Goal: Task Accomplishment & Management: Manage account settings

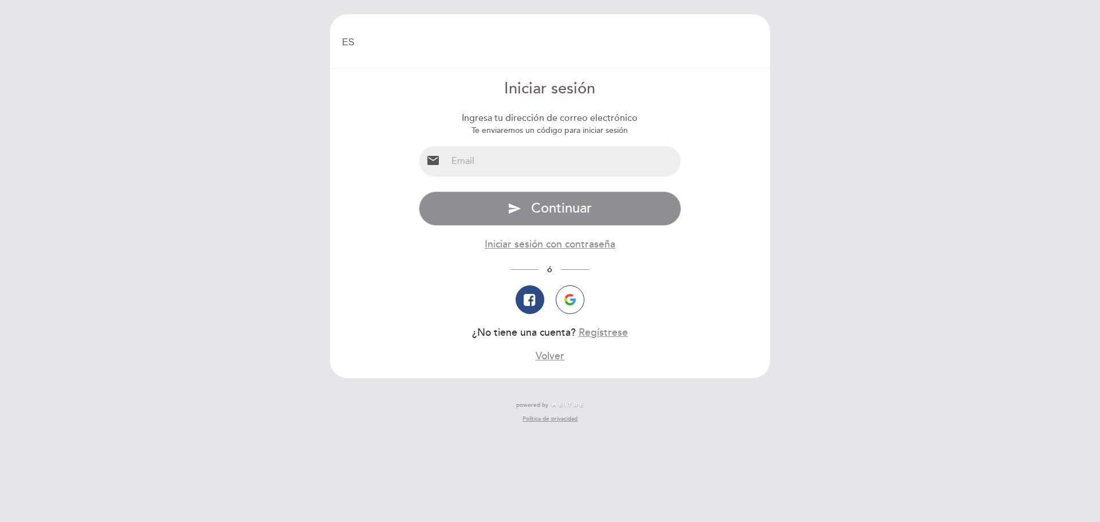
select select "es"
click at [601, 160] on input "email" at bounding box center [564, 161] width 234 height 30
type input "[EMAIL_ADDRESS][DOMAIN_NAME]"
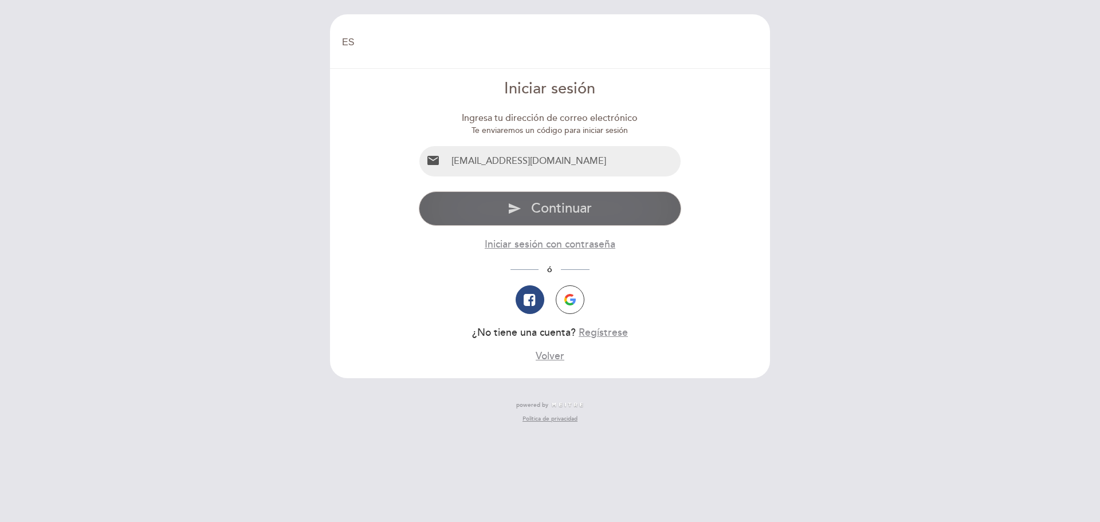
click at [549, 217] on button "send Continuar" at bounding box center [550, 208] width 263 height 34
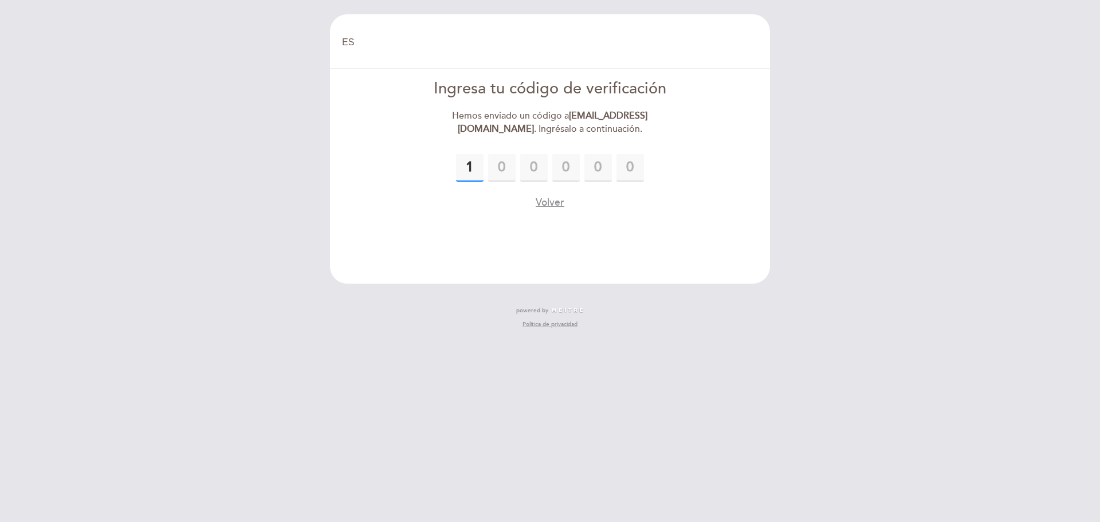
type input "1"
type input "9"
type input "7"
type input "9"
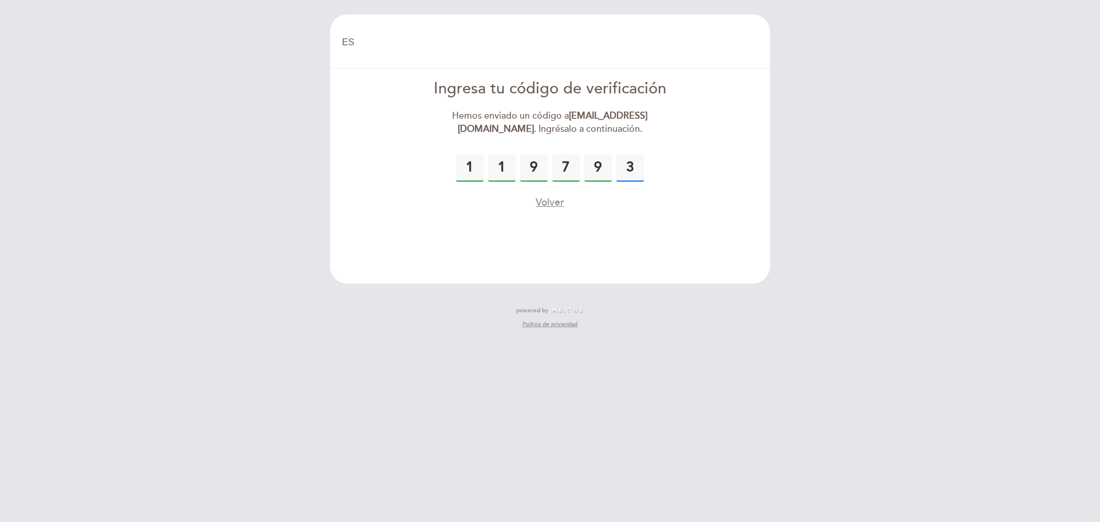
type input "3"
